Goal: Task Accomplishment & Management: Complete application form

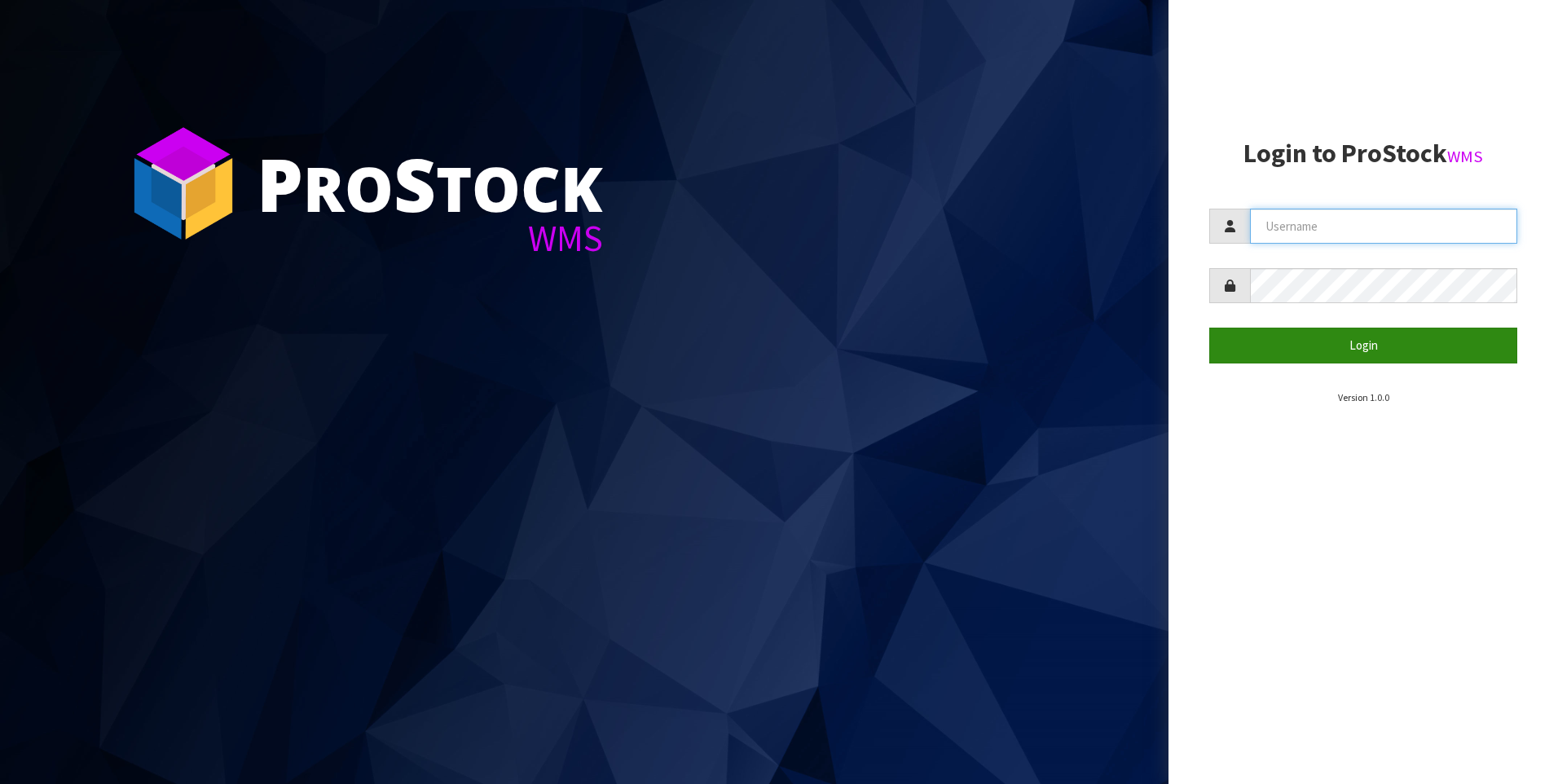
type input "[PERSON_NAME]"
click at [1347, 339] on button "Login" at bounding box center [1364, 345] width 308 height 35
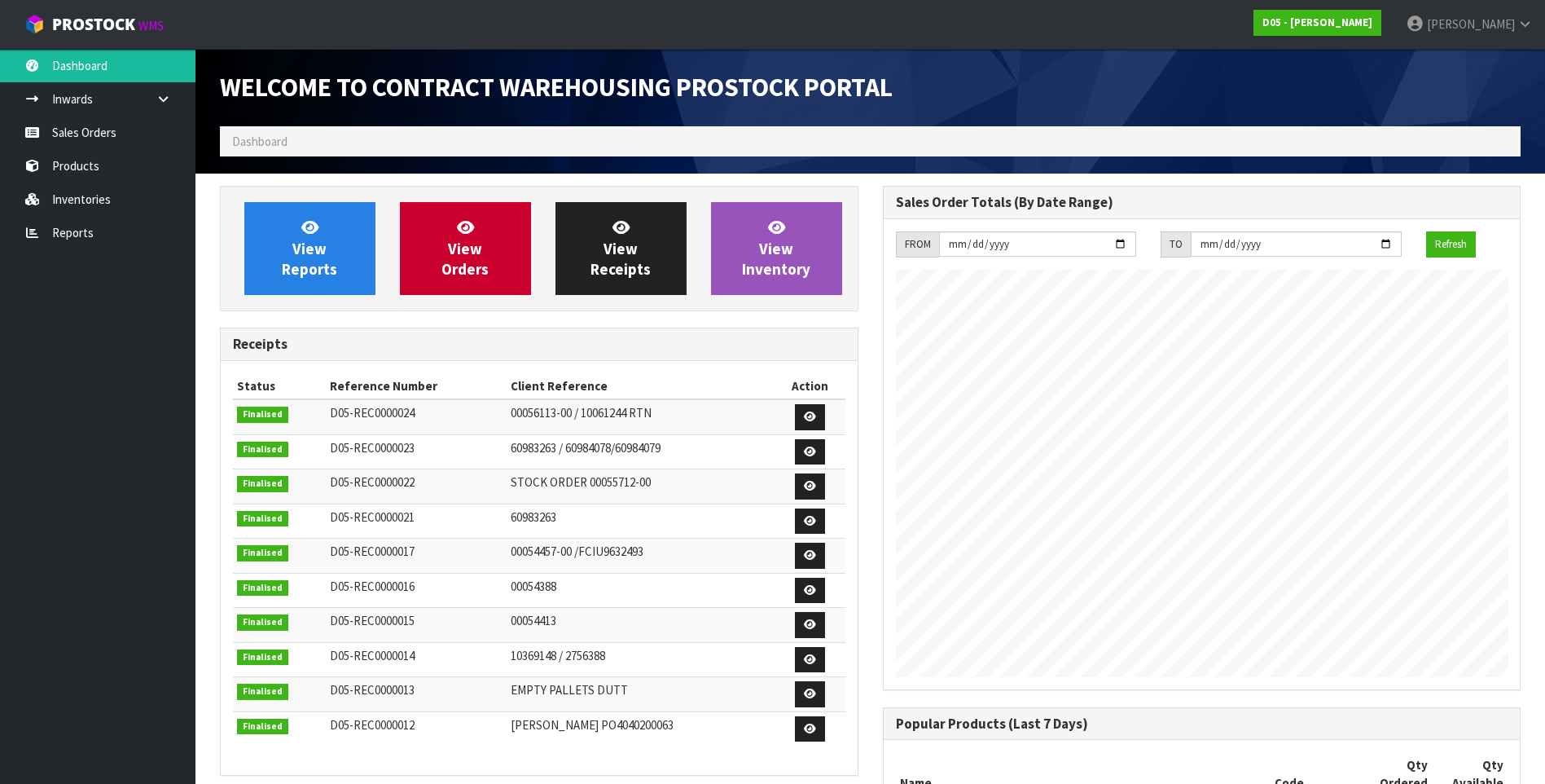
scroll to position [850, 662]
click at [100, 140] on link "Sales Orders" at bounding box center [97, 132] width 195 height 33
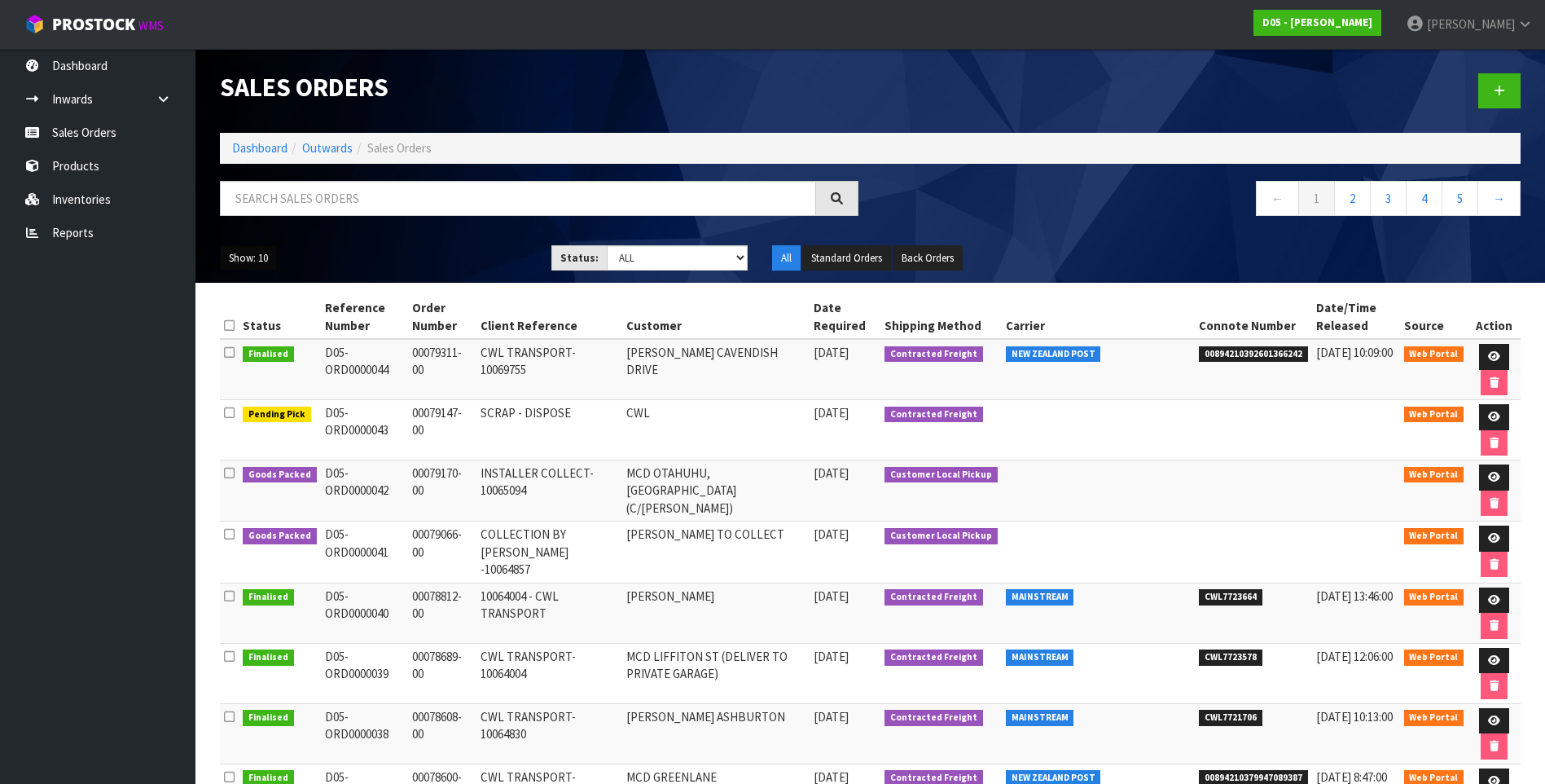
click at [243, 255] on button "Show: 10" at bounding box center [249, 257] width 57 height 26
click at [244, 353] on link "50" at bounding box center [285, 355] width 128 height 22
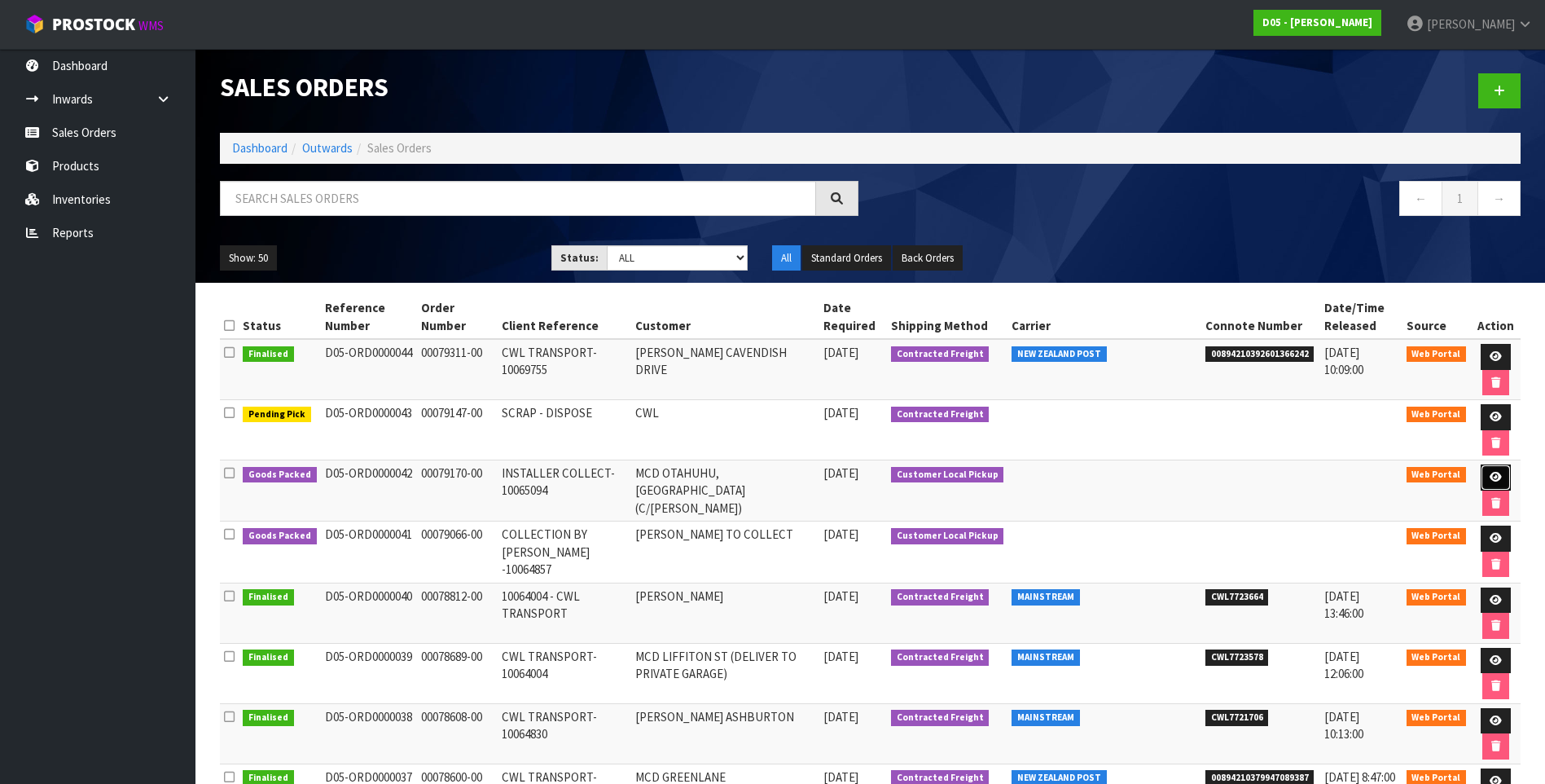
click at [1492, 478] on icon at bounding box center [1496, 477] width 12 height 11
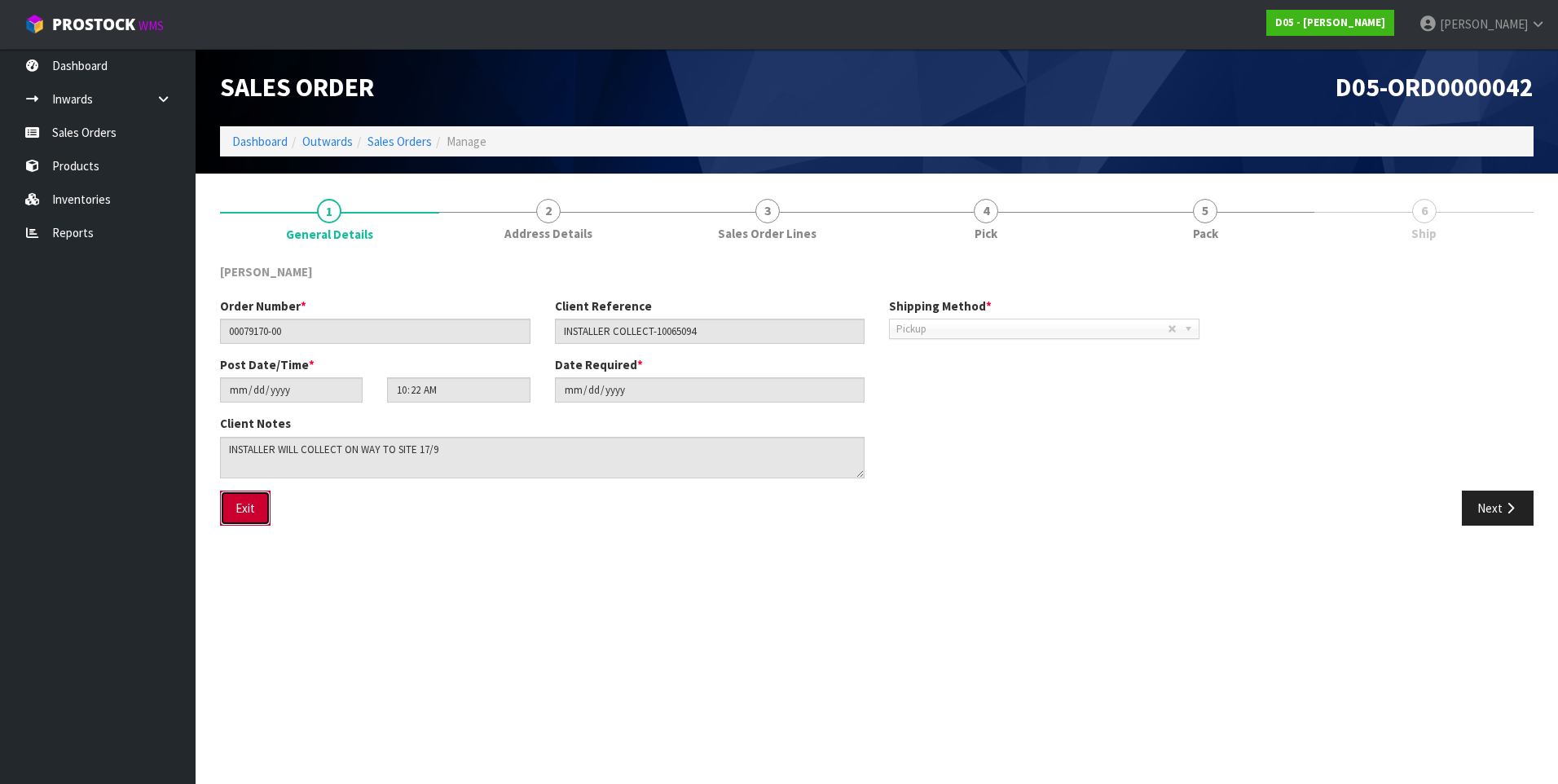
click at [227, 508] on button "Exit" at bounding box center [245, 507] width 51 height 35
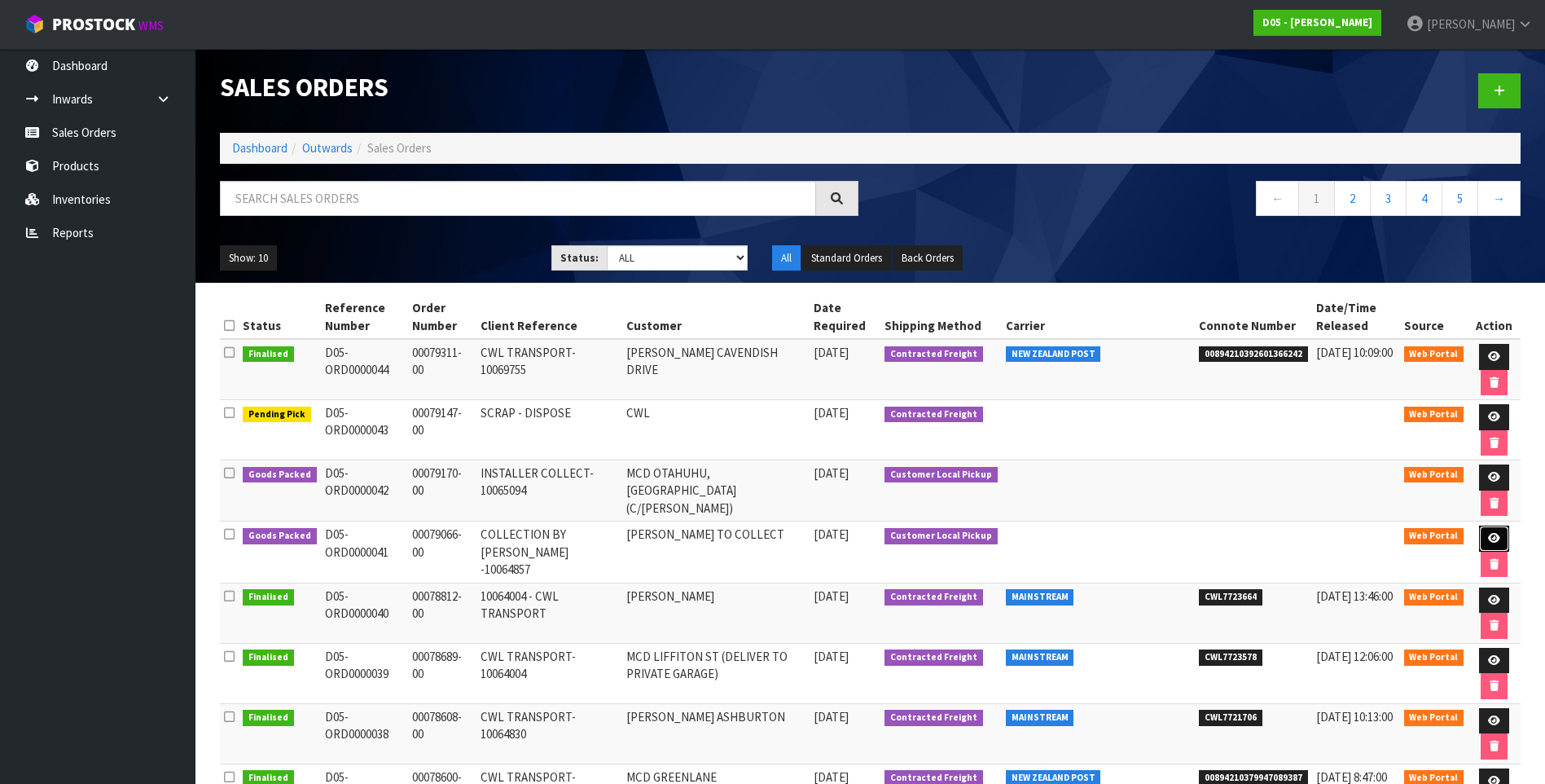
click at [1488, 538] on icon at bounding box center [1494, 538] width 12 height 11
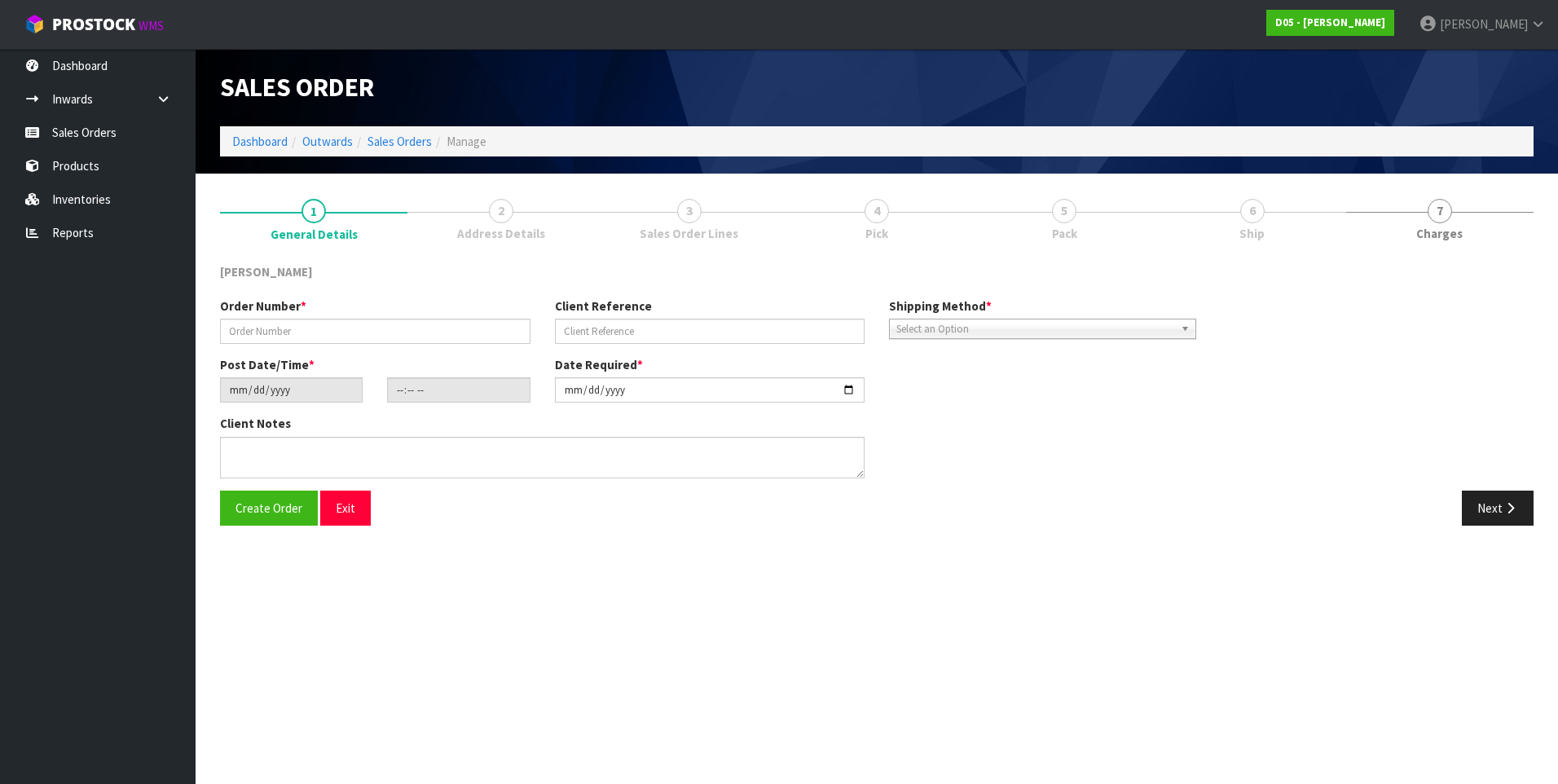
type input "00079066-00"
type input "COLLECTION BY [PERSON_NAME] -10064857"
type input "[DATE]"
type input "07:02:00.000"
type input "[DATE]"
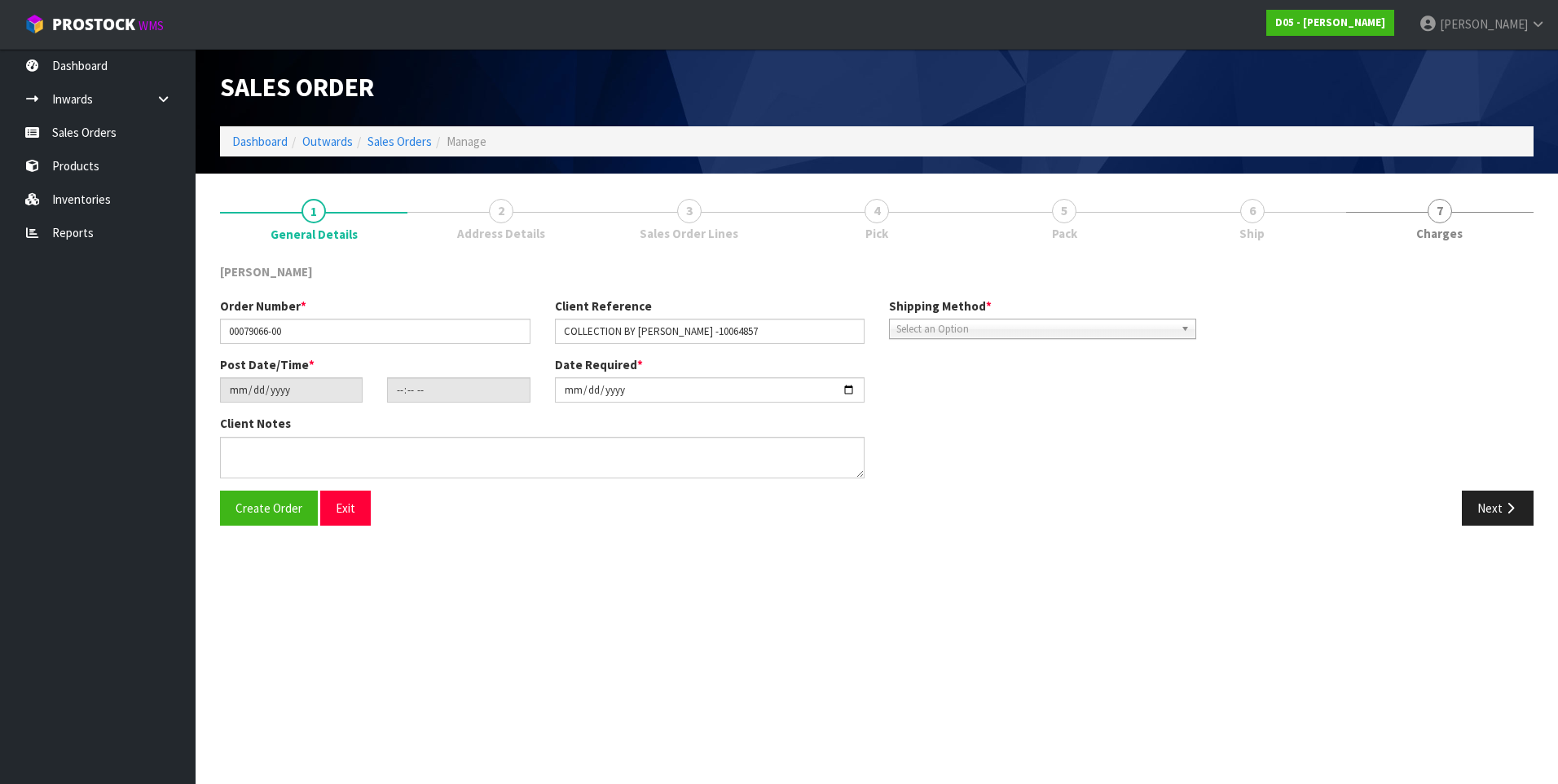
type textarea "DDD 16/9 [PERSON_NAME] TO COLLECT FROM WAREHOUSE AND CHECK BEFORE TAKING TO SITE"
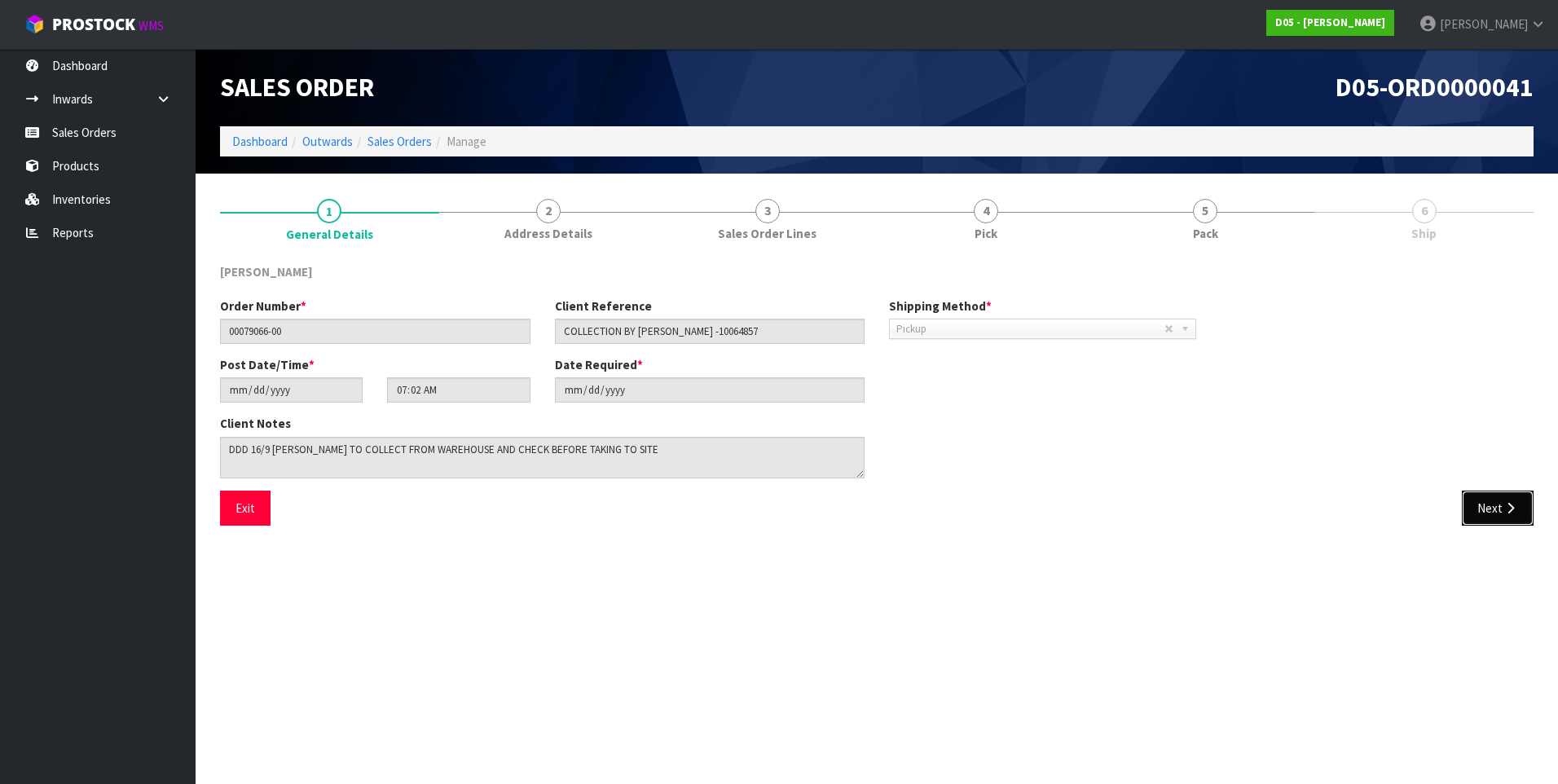
click at [1489, 518] on button "Next" at bounding box center [1497, 507] width 71 height 35
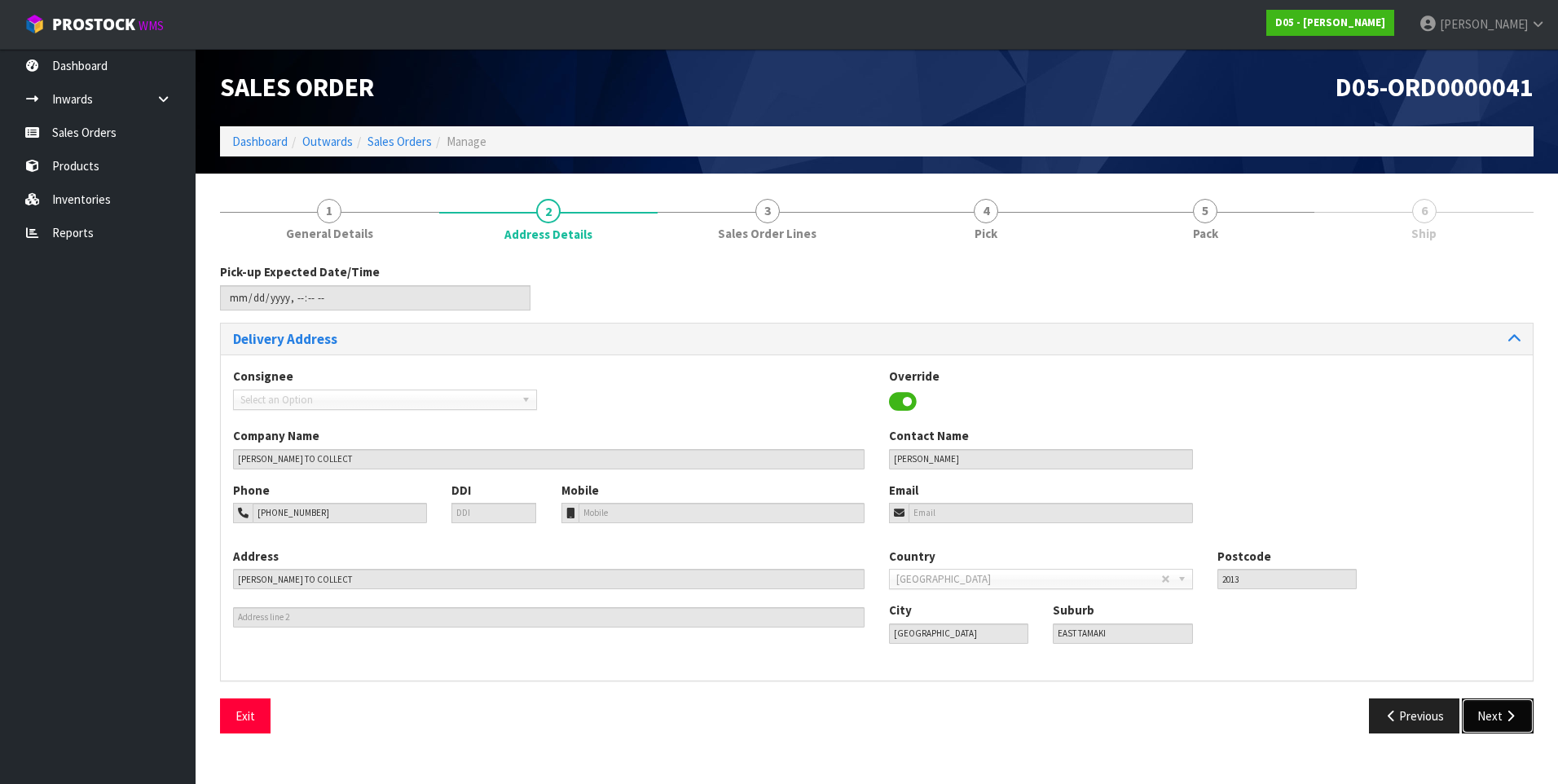
click at [1480, 707] on button "Next" at bounding box center [1497, 715] width 71 height 35
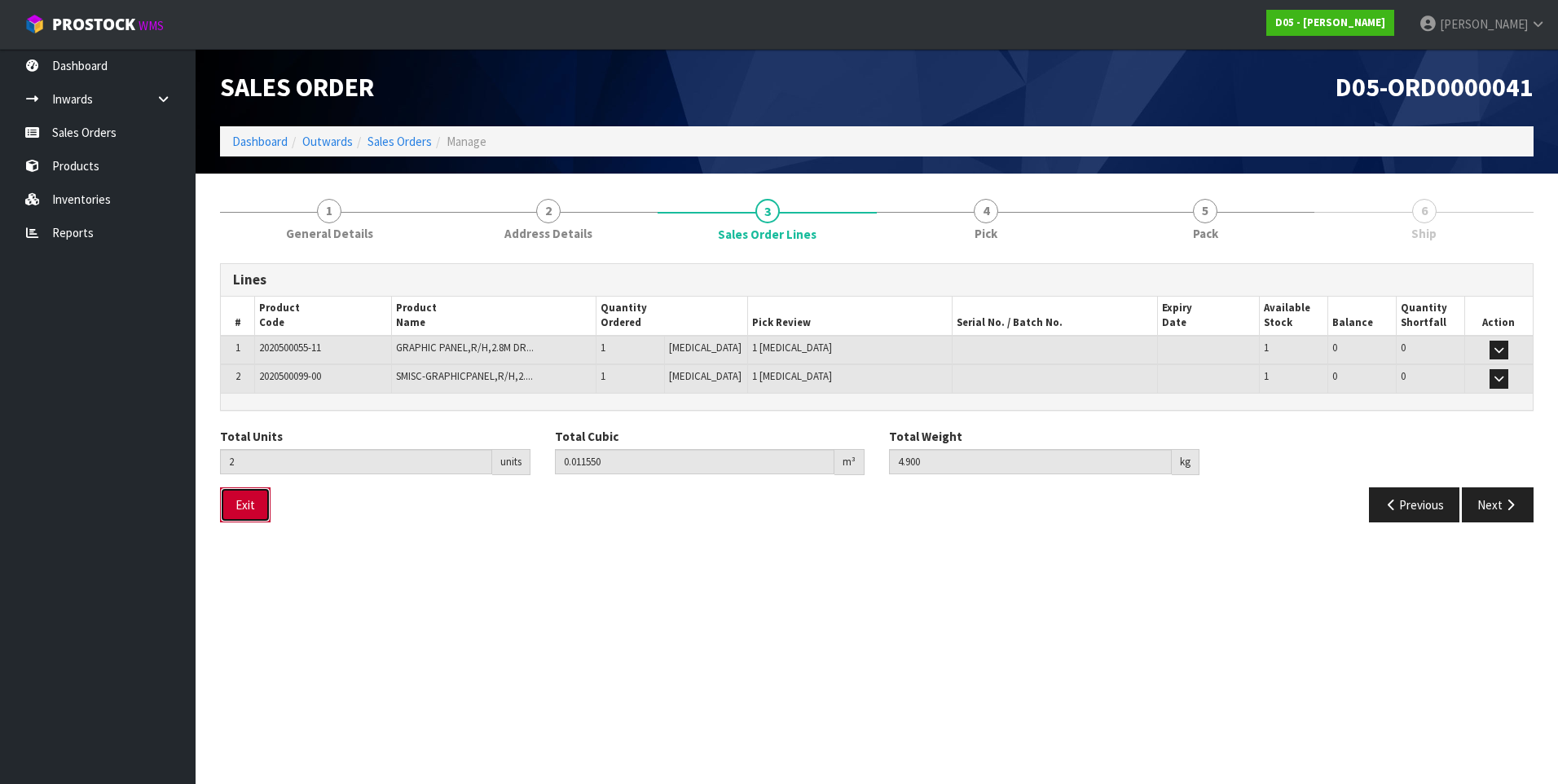
click at [257, 504] on button "Exit" at bounding box center [245, 504] width 51 height 35
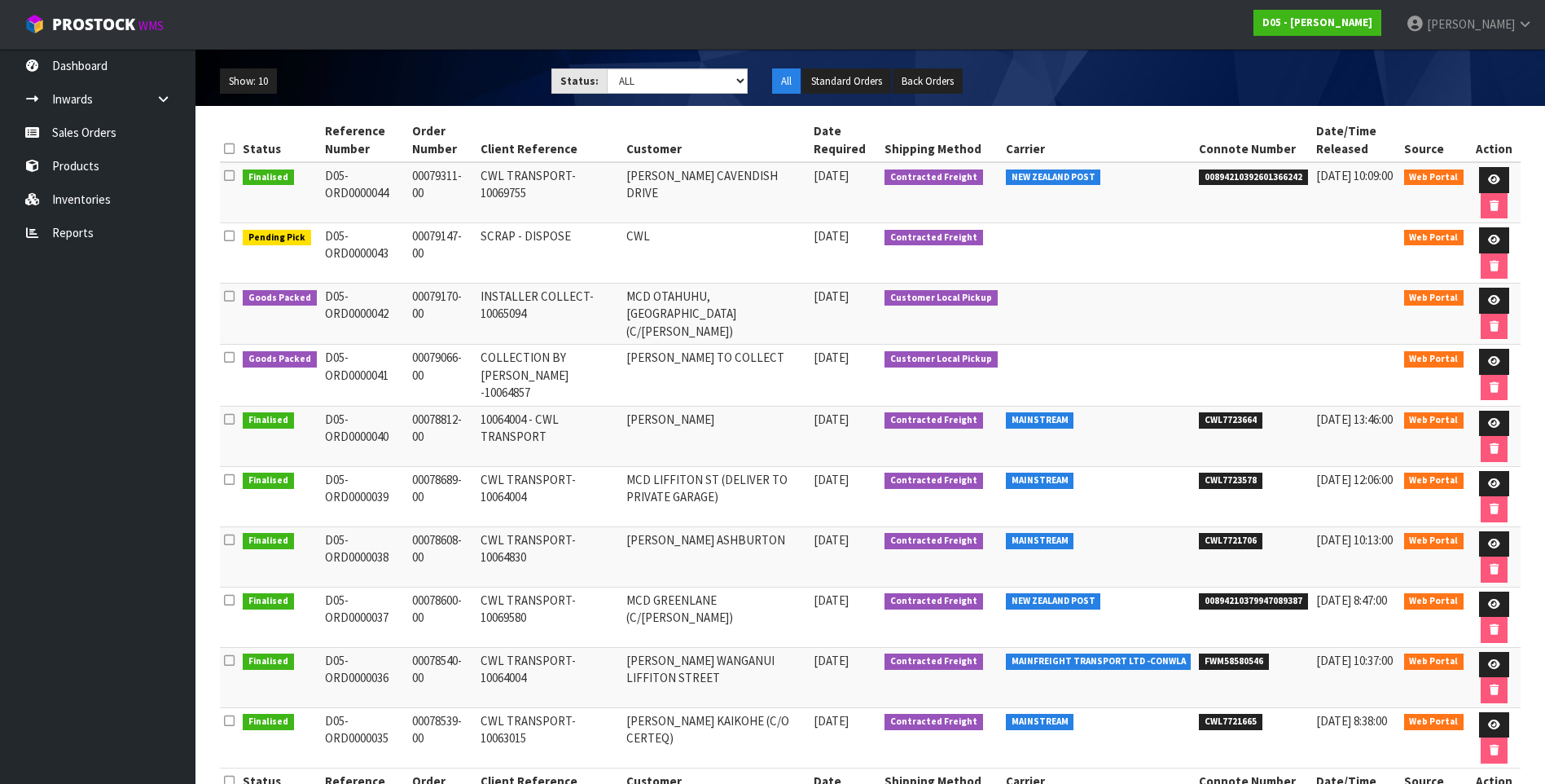
scroll to position [150, 0]
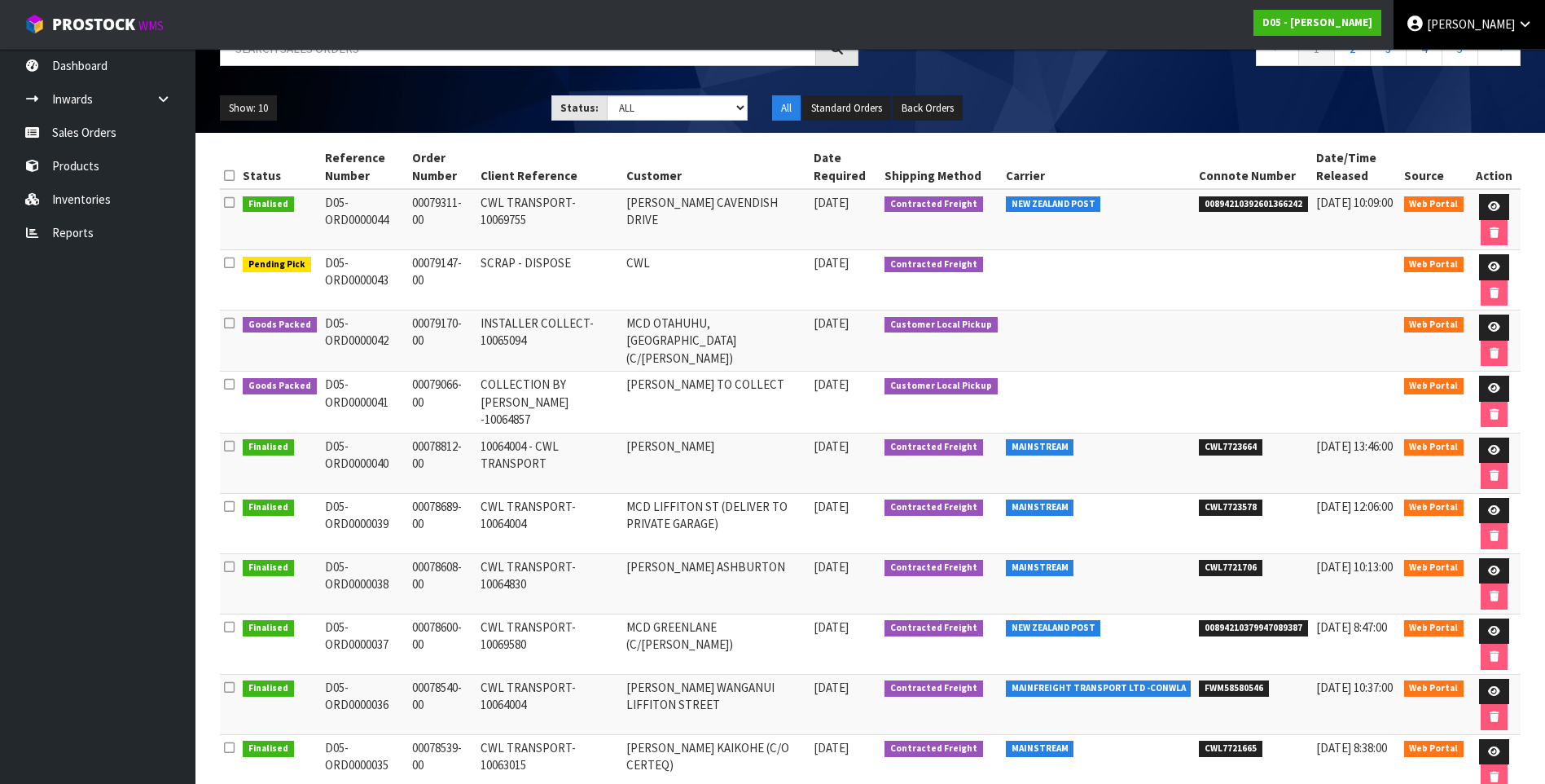
click at [1510, 21] on span "[PERSON_NAME]" at bounding box center [1471, 23] width 88 height 15
click at [1476, 71] on link "Logout" at bounding box center [1480, 64] width 128 height 22
